Goal: Task Accomplishment & Management: Manage account settings

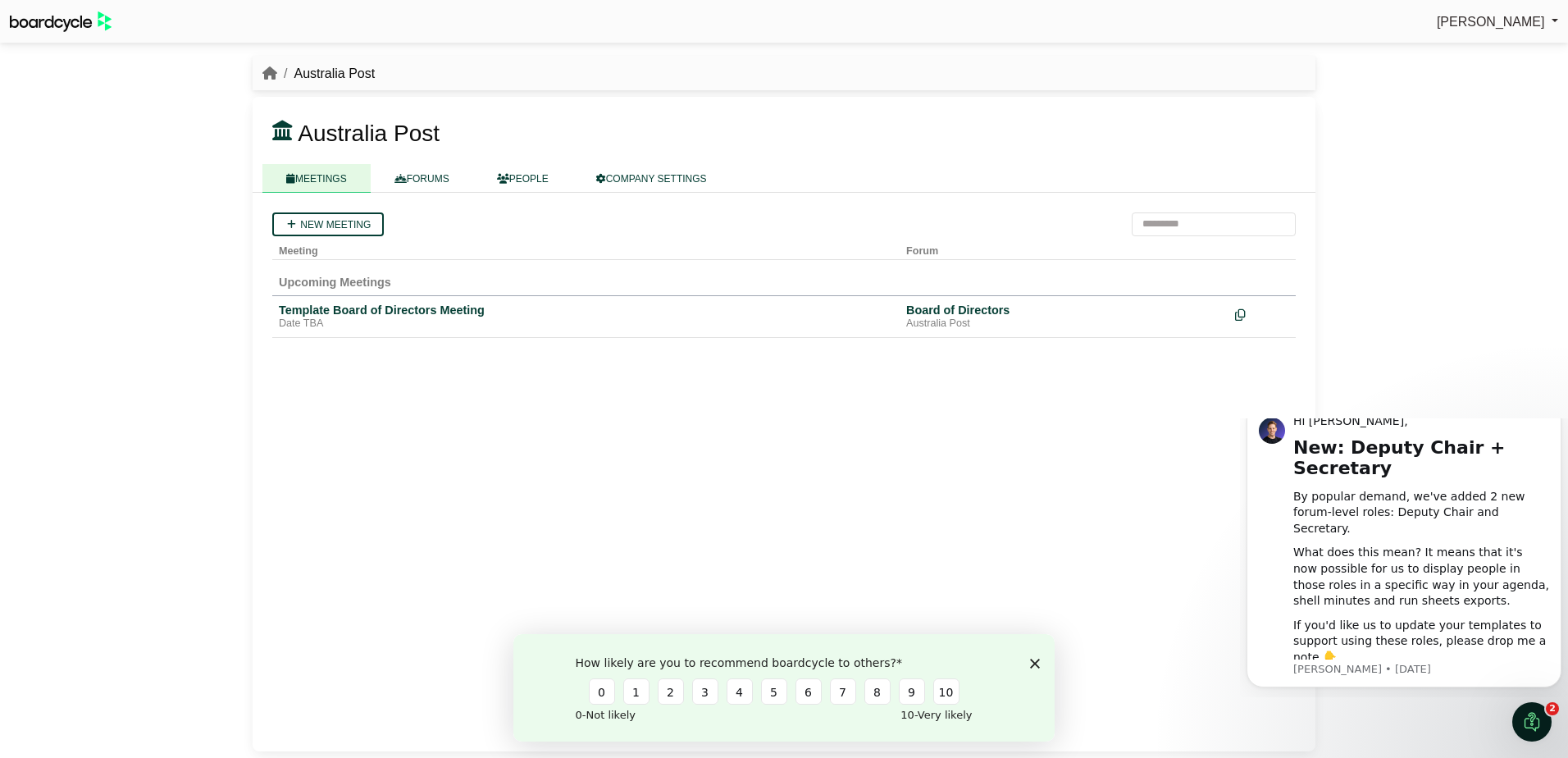
click at [1035, 660] on icon "Close survey" at bounding box center [1034, 662] width 10 height 10
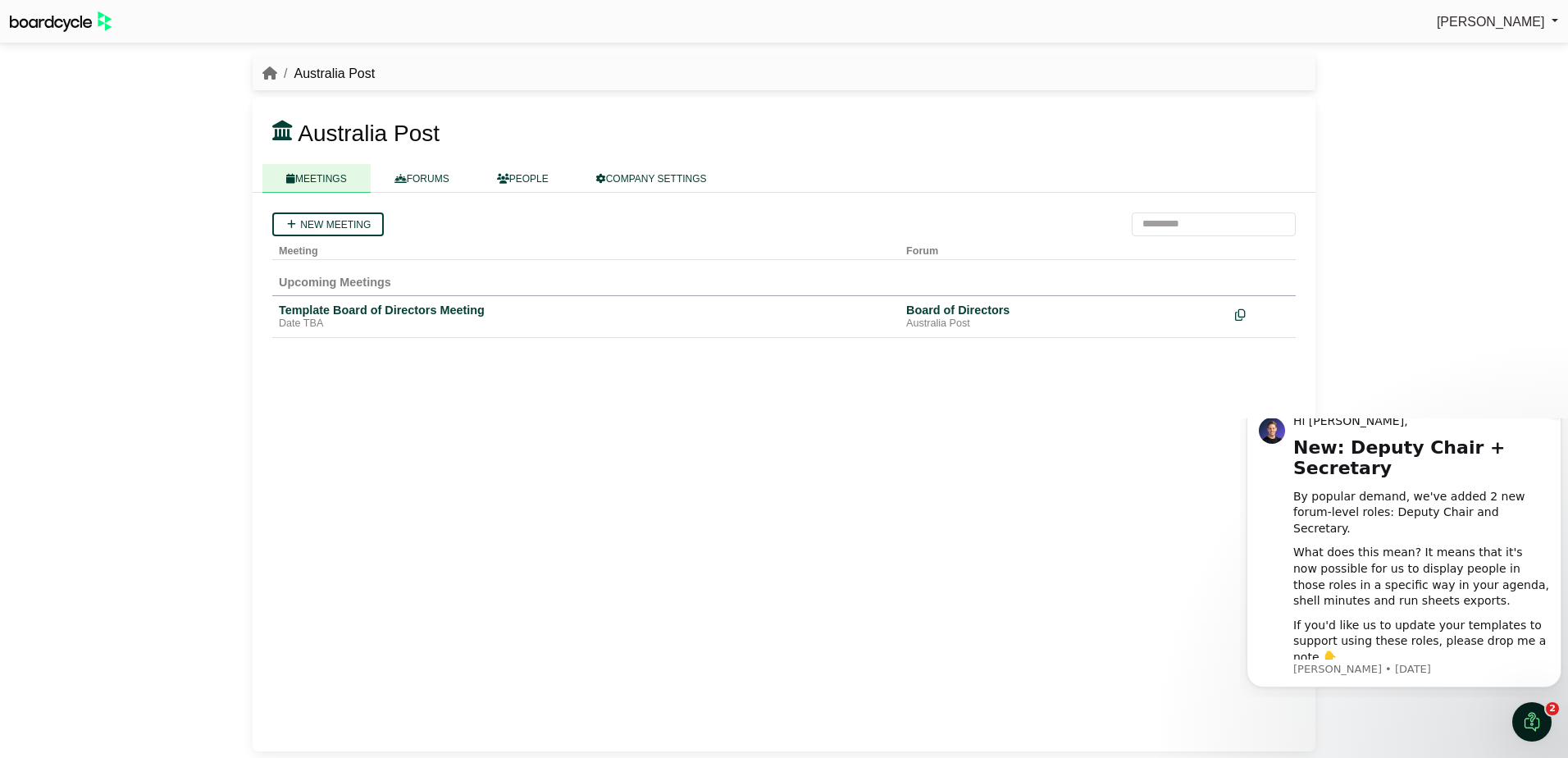
click at [1557, 410] on icon "Dismiss notification" at bounding box center [1556, 407] width 6 height 6
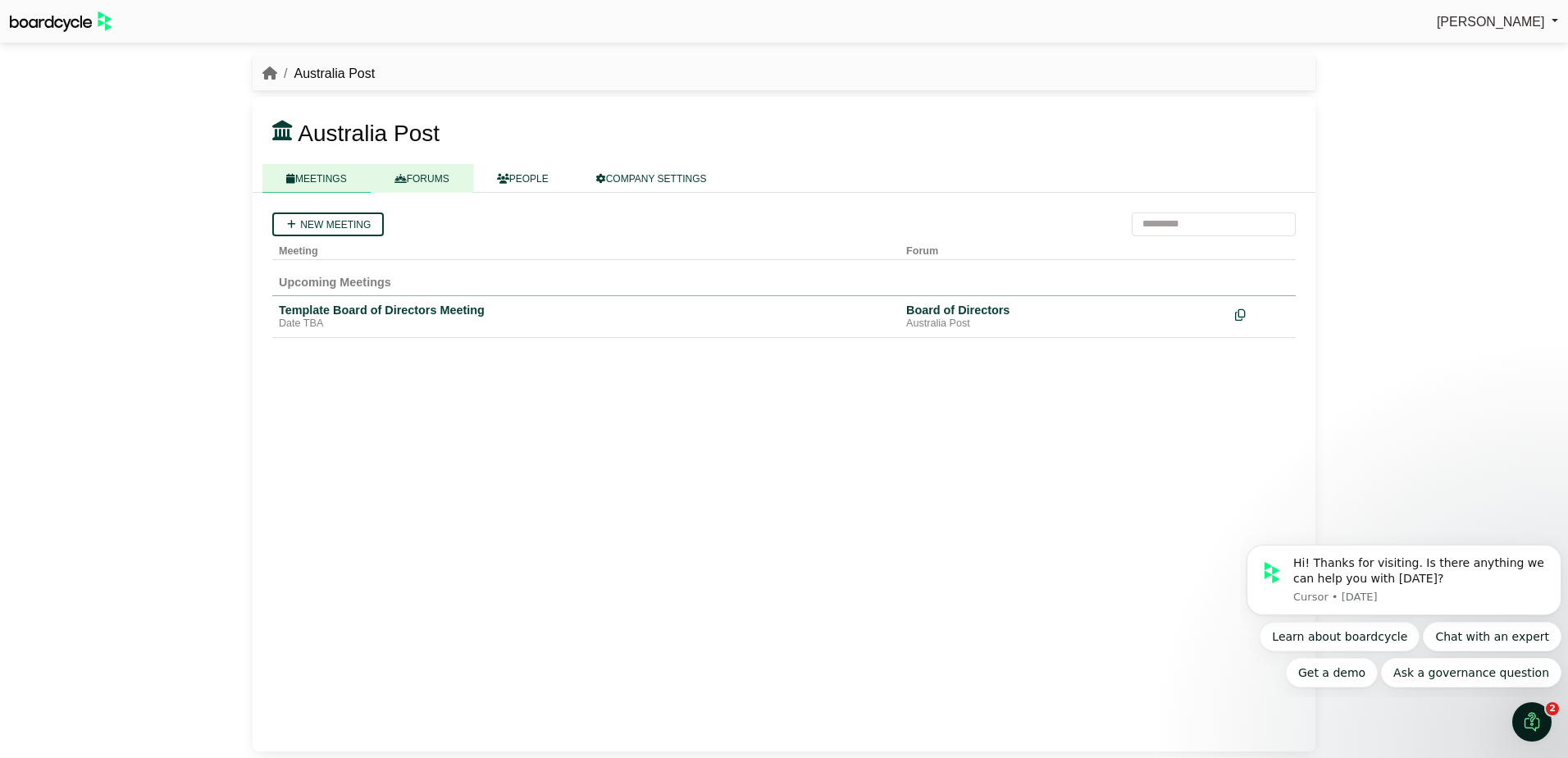
click at [446, 175] on link "FORUMS" at bounding box center [422, 178] width 102 height 29
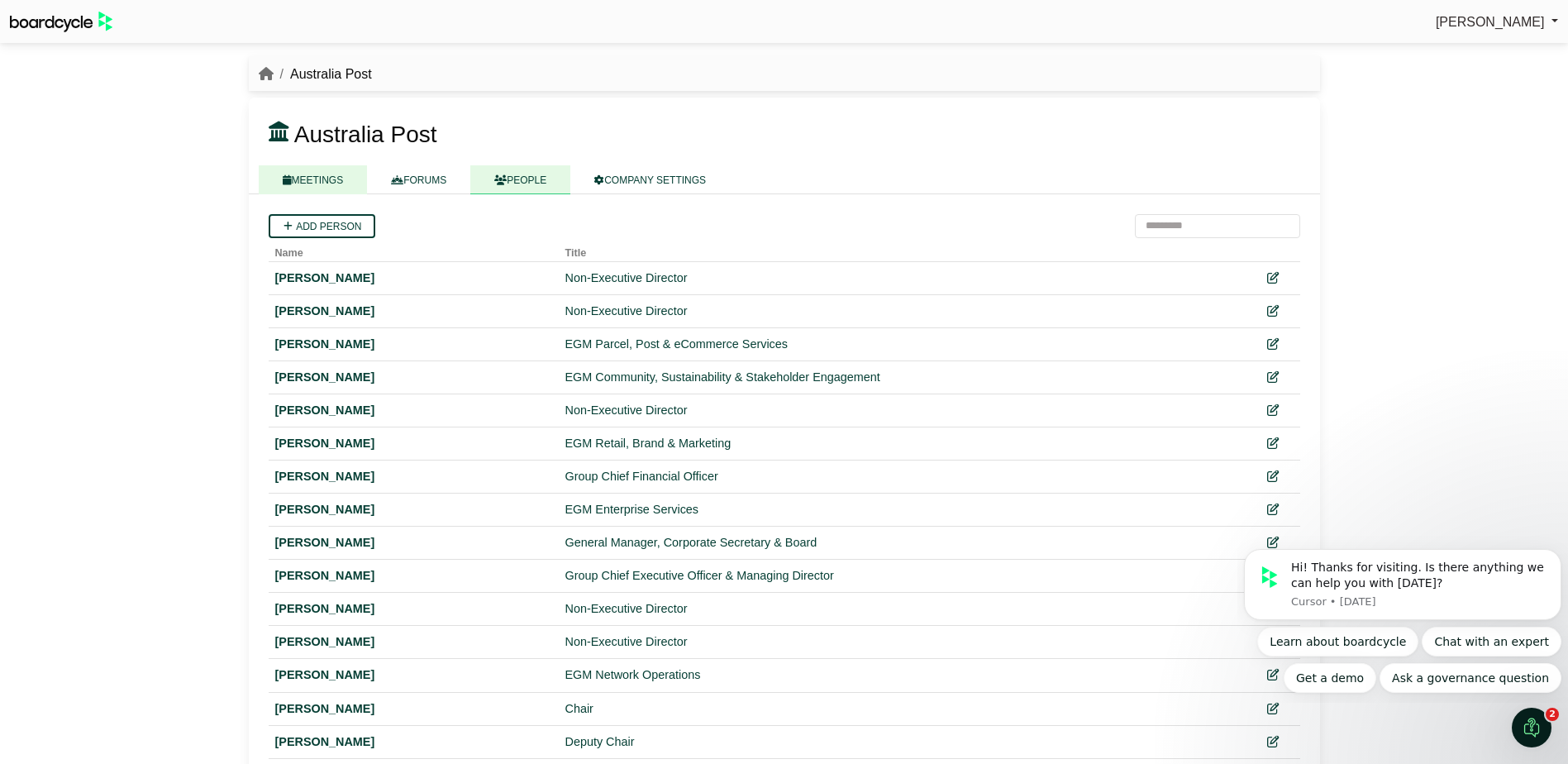
click at [338, 190] on link "MEETINGS" at bounding box center [313, 179] width 109 height 29
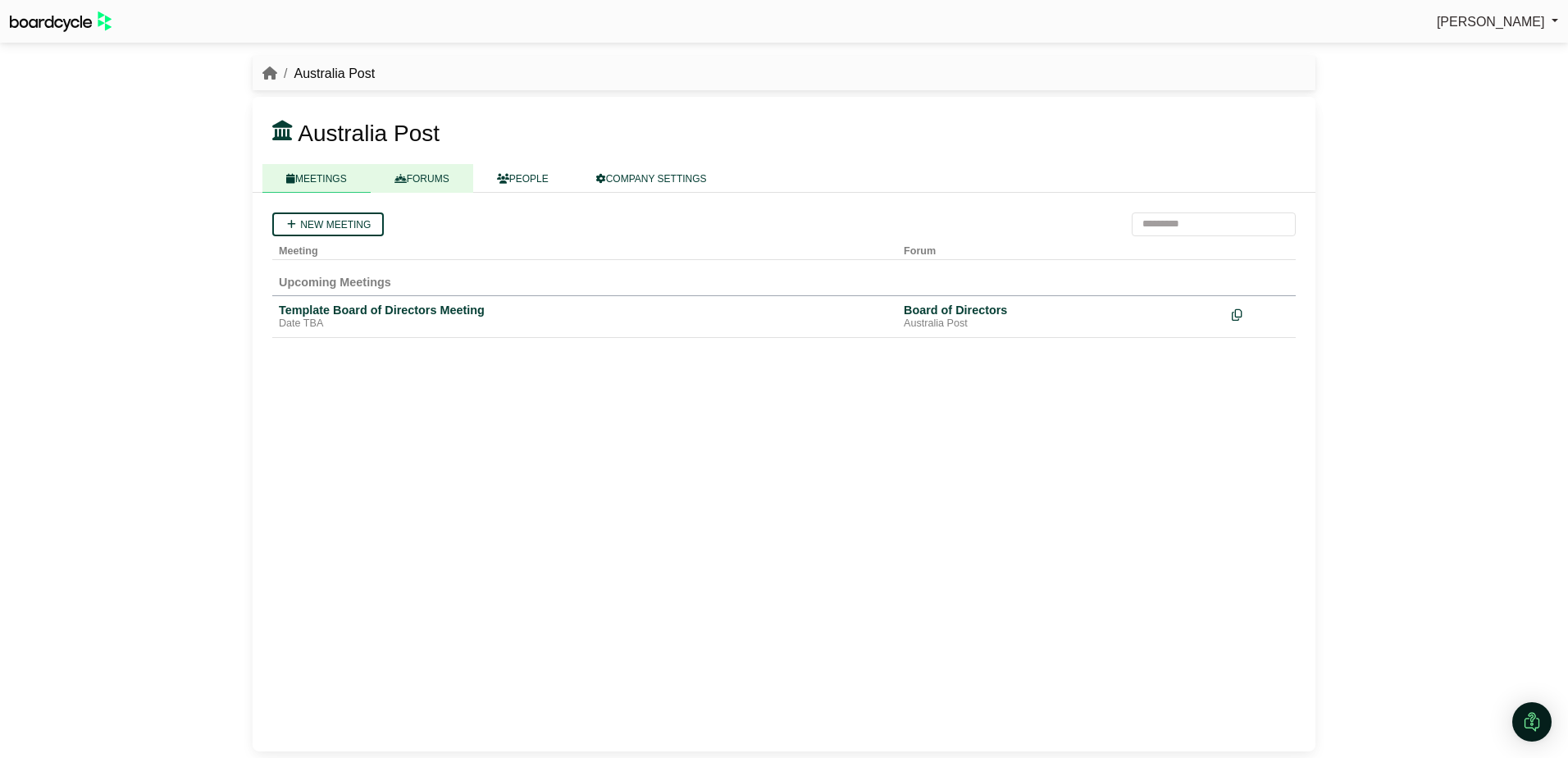
click at [410, 177] on link "FORUMS" at bounding box center [422, 178] width 102 height 29
click at [513, 177] on link "PEOPLE" at bounding box center [522, 178] width 100 height 29
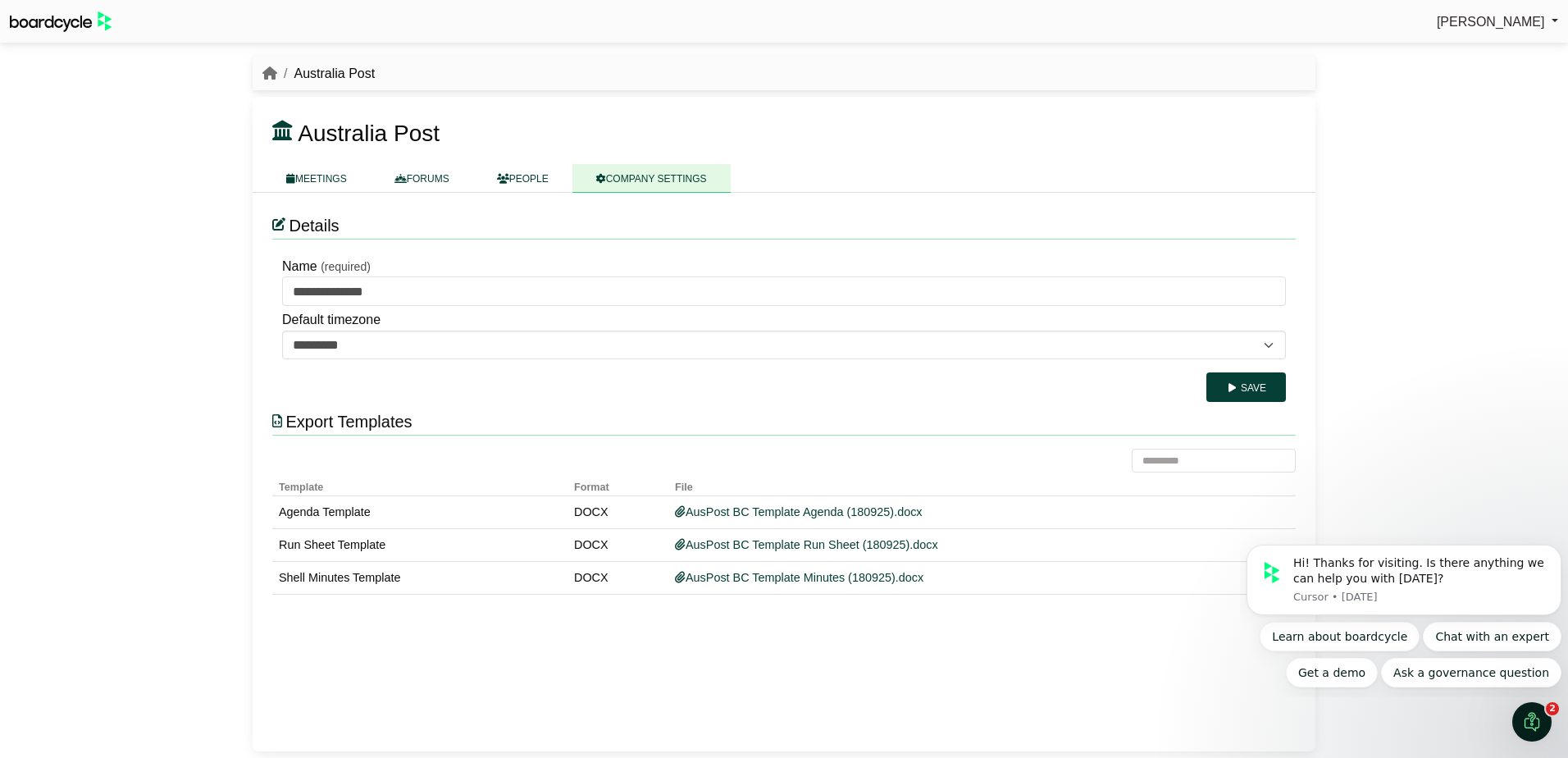
click at [1481, 22] on span "[PERSON_NAME]" at bounding box center [1491, 21] width 108 height 14
click at [1474, 43] on link "Sign Out" at bounding box center [1492, 48] width 131 height 31
click at [77, 24] on img at bounding box center [61, 21] width 101 height 20
